Goal: Task Accomplishment & Management: Manage account settings

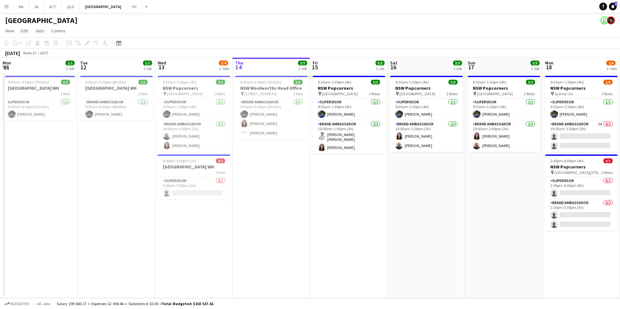
scroll to position [0, 248]
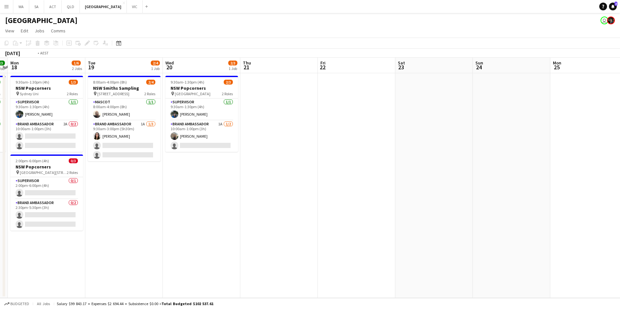
drag, startPoint x: 429, startPoint y: 240, endPoint x: 16, endPoint y: 192, distance: 415.9
click at [16, 192] on app-calendar-viewport "Fri 15 3/3 1 Job Sat 16 3/3 1 Job Sun 17 3/3 1 Job Mon 18 1/6 2 Jobs Tue 19 2/4…" at bounding box center [310, 178] width 620 height 240
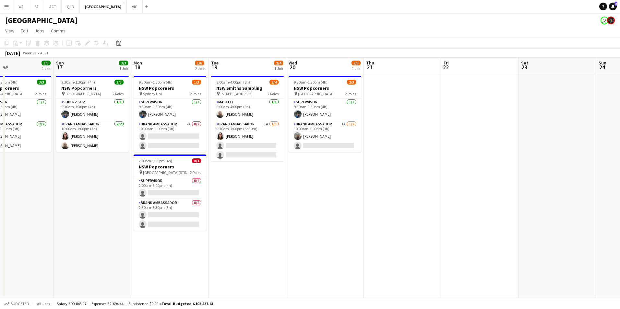
drag, startPoint x: 249, startPoint y: 206, endPoint x: 468, endPoint y: 164, distance: 222.6
click at [468, 164] on app-calendar-viewport "Thu 14 3/3 1 Job Fri 15 3/3 1 Job Sat 16 3/3 1 Job Sun 17 3/3 1 Job Mon 18 1/6 …" at bounding box center [310, 178] width 620 height 240
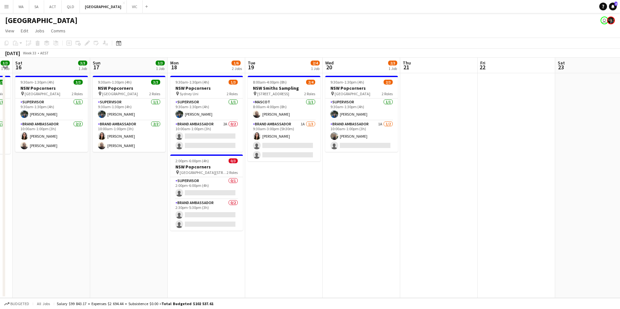
drag, startPoint x: 207, startPoint y: 193, endPoint x: 476, endPoint y: 159, distance: 271.1
click at [476, 159] on app-calendar-viewport "Thu 14 3/3 1 Job Fri 15 3/3 1 Job Sat 16 3/3 1 Job Sun 17 3/3 1 Job Mon 18 1/6 …" at bounding box center [310, 178] width 620 height 240
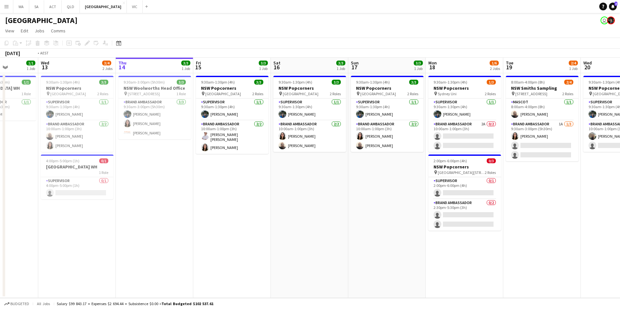
drag, startPoint x: 257, startPoint y: 242, endPoint x: 429, endPoint y: 210, distance: 175.2
click at [429, 210] on app-calendar-viewport "Sun 10 Mon 11 1/1 1 Job Tue 12 1/1 1 Job Wed 13 3/4 2 Jobs Thu 14 3/3 1 Job Fri…" at bounding box center [310, 178] width 620 height 240
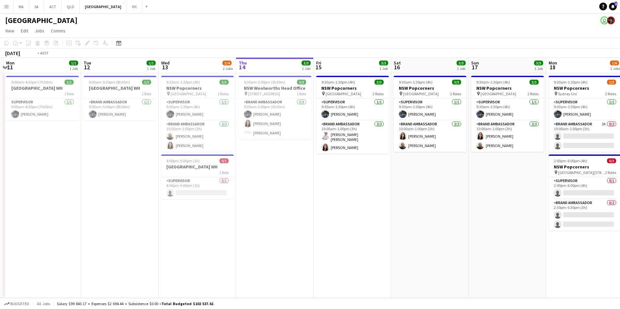
drag, startPoint x: 462, startPoint y: 221, endPoint x: 335, endPoint y: 235, distance: 127.2
click at [335, 235] on app-calendar-viewport "Fri 8 3/3 1 Job Sat 9 Sun 10 Mon 11 1/1 1 Job Tue 12 1/1 1 Job Wed 13 3/4 2 Job…" at bounding box center [310, 178] width 620 height 240
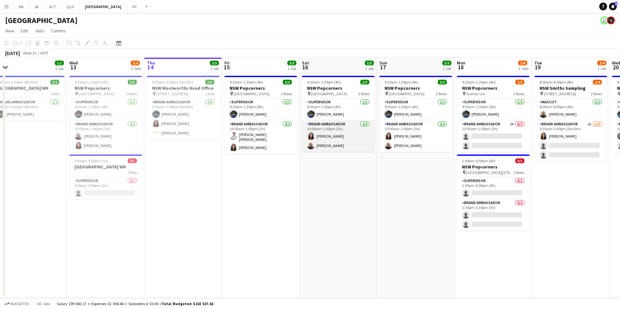
click at [330, 135] on app-card-role "Brand Ambassador [DATE] 10:00am-1:00pm (3h) [PERSON_NAME] [PERSON_NAME]" at bounding box center [338, 136] width 73 height 31
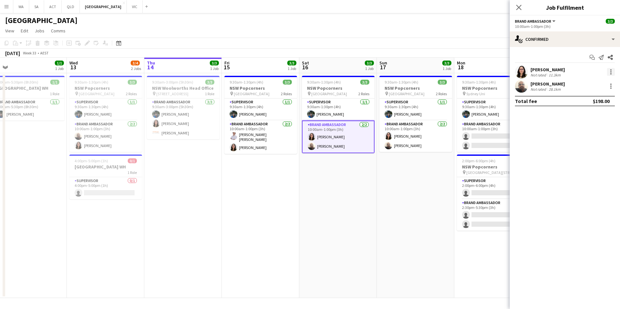
click at [607, 73] on div at bounding box center [611, 72] width 8 height 8
click at [585, 143] on span "Remove" at bounding box center [578, 146] width 19 height 6
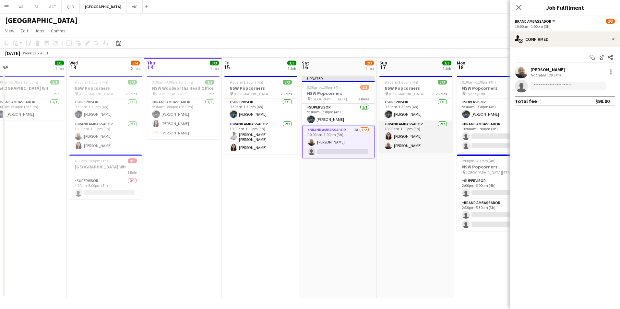
click at [409, 133] on app-card-role "Brand Ambassador [DATE] 10:00am-1:00pm (3h) [PERSON_NAME] [PERSON_NAME]" at bounding box center [415, 136] width 73 height 31
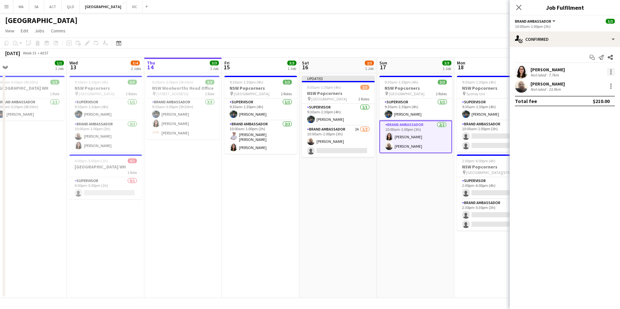
click at [611, 70] on div at bounding box center [610, 69] width 1 height 1
click at [585, 142] on button "Remove" at bounding box center [589, 146] width 51 height 16
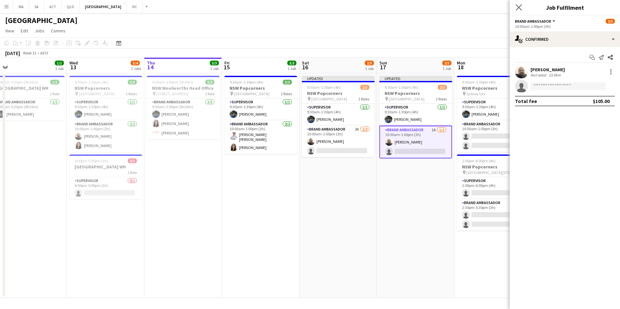
click at [522, 8] on app-icon "Close pop-in" at bounding box center [518, 7] width 9 height 9
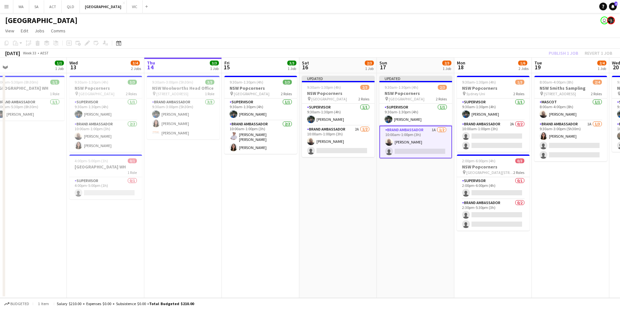
click at [569, 53] on div "Publish 1 job Revert 1 job" at bounding box center [580, 53] width 79 height 8
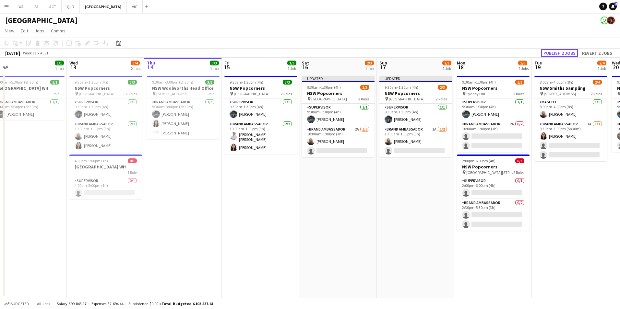
click at [569, 53] on button "Publish 2 jobs" at bounding box center [559, 53] width 37 height 8
